Goal: Task Accomplishment & Management: Manage account settings

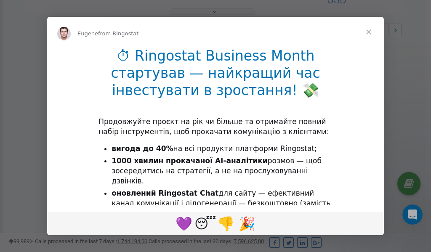
click at [370, 30] on span "Close" at bounding box center [369, 32] width 30 height 30
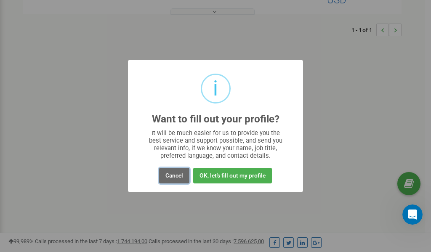
click at [174, 175] on button "Cancel" at bounding box center [174, 176] width 30 height 16
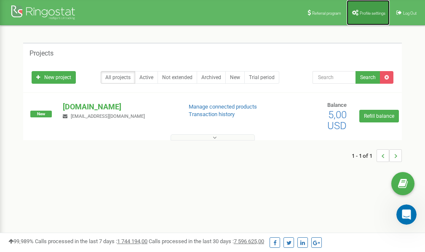
click at [367, 15] on span "Profile settings" at bounding box center [373, 13] width 26 height 5
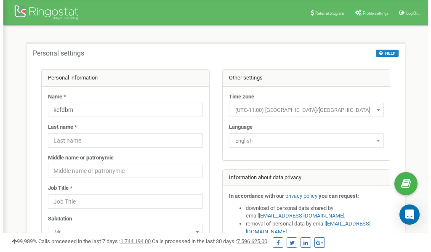
scroll to position [42, 0]
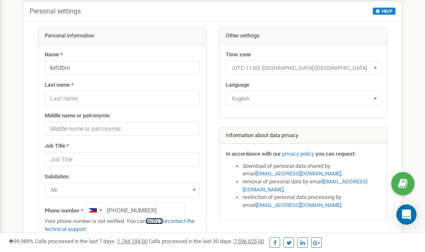
click at [159, 221] on link "verify it" at bounding box center [154, 221] width 17 height 6
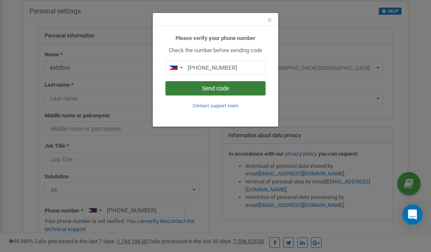
click at [228, 91] on button "Send code" at bounding box center [215, 88] width 100 height 14
